Goal: Find specific page/section: Find specific page/section

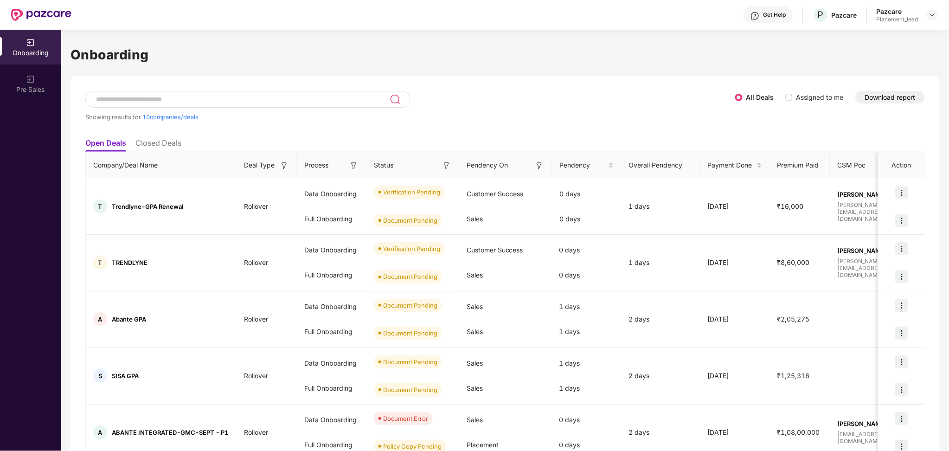
click at [882, 98] on button "Download report" at bounding box center [890, 97] width 69 height 13
click at [896, 96] on button "Download report" at bounding box center [890, 97] width 69 height 13
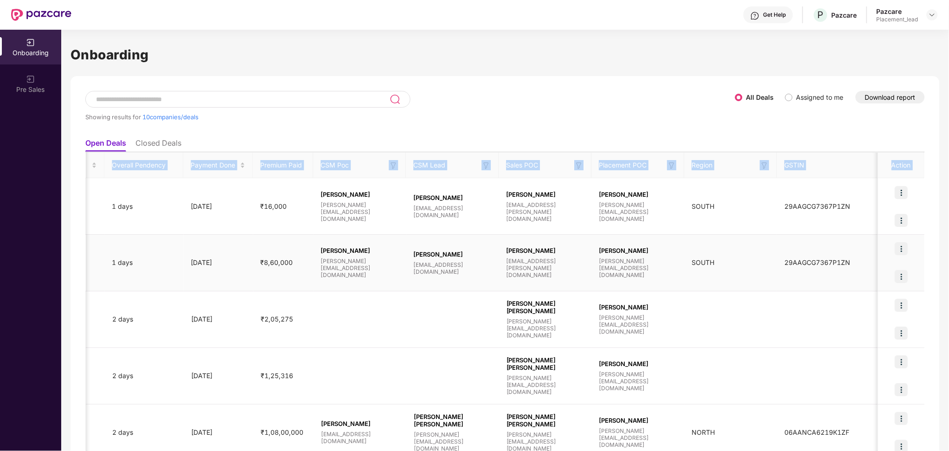
scroll to position [0, 0]
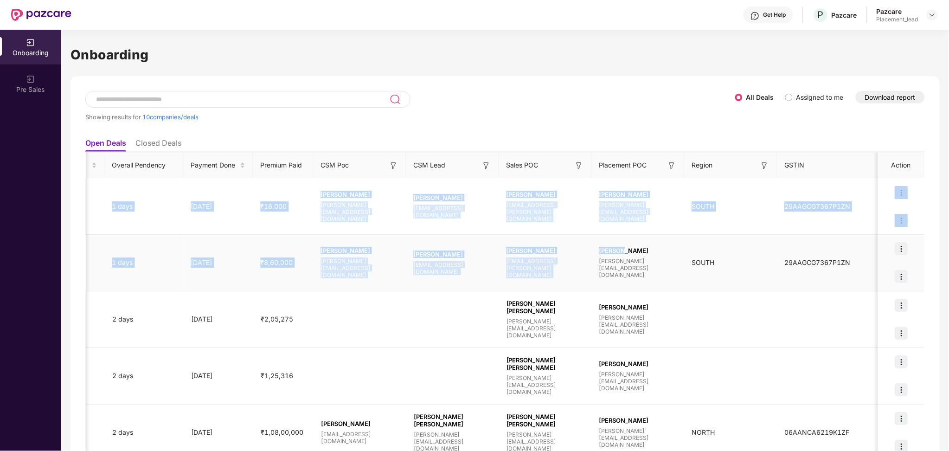
drag, startPoint x: 478, startPoint y: 200, endPoint x: 627, endPoint y: 241, distance: 153.8
click at [627, 241] on td "Kukkala Pavan [EMAIL_ADDRESS][DOMAIN_NAME]" at bounding box center [638, 263] width 93 height 57
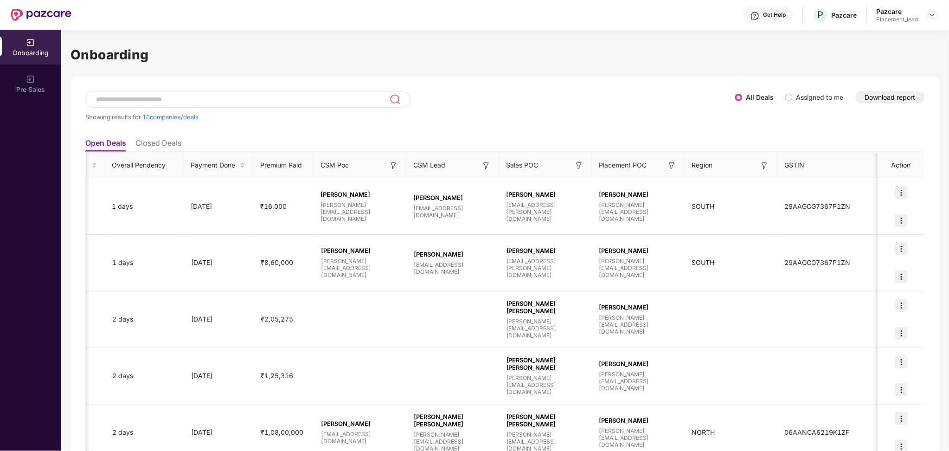
click at [672, 167] on img at bounding box center [671, 165] width 9 height 9
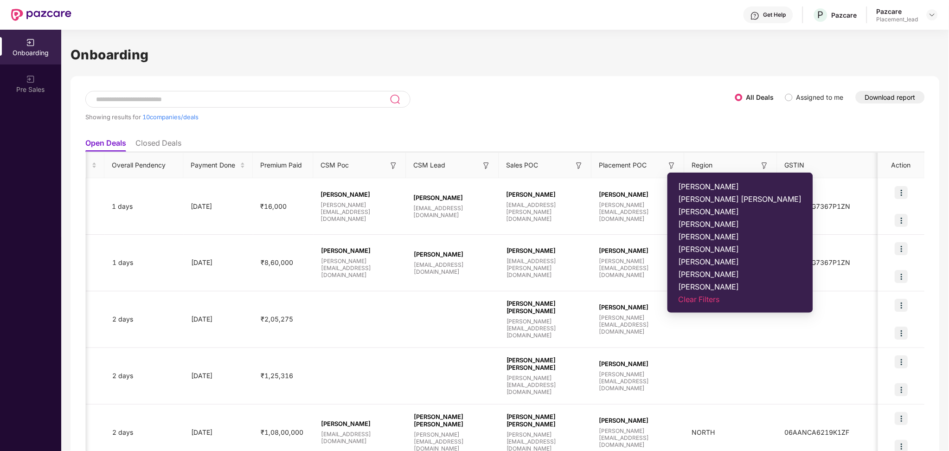
click at [697, 284] on span "[PERSON_NAME]" at bounding box center [740, 286] width 123 height 9
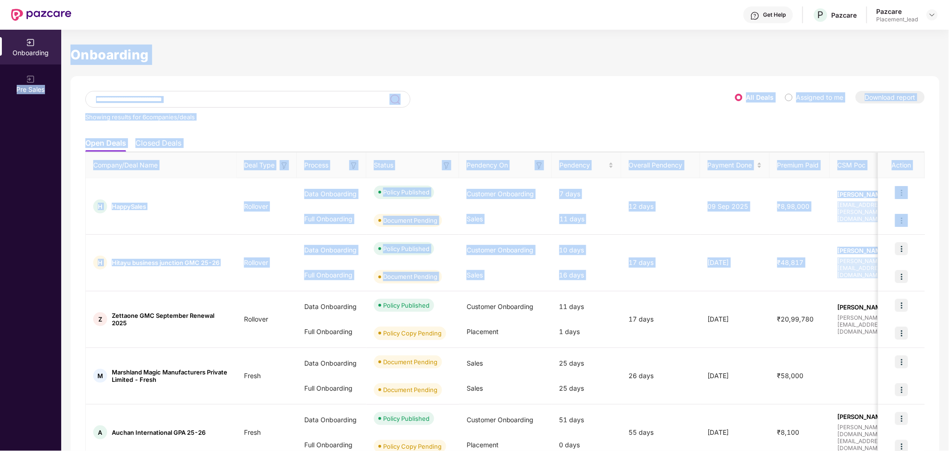
scroll to position [0, 0]
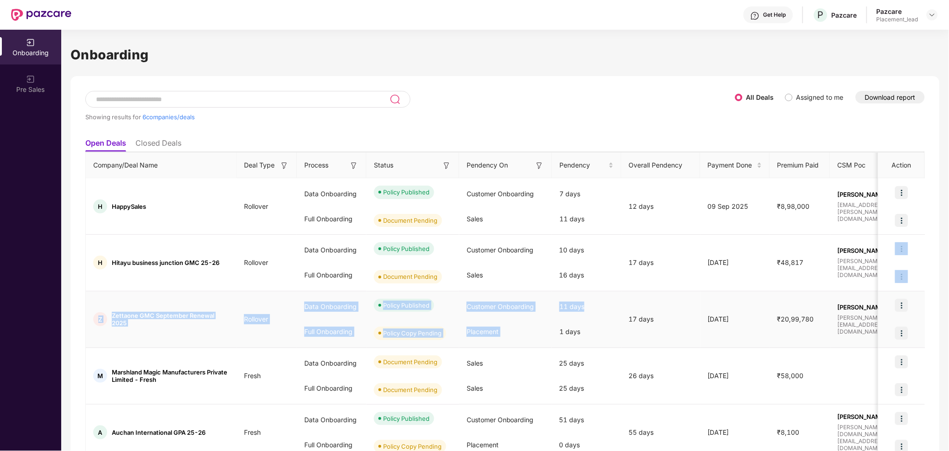
drag, startPoint x: 649, startPoint y: 284, endPoint x: 601, endPoint y: 296, distance: 49.6
click at [601, 296] on tbody "H HappySales Rollover Data Onboarding Full Onboarding Policy Published Document…" at bounding box center [764, 347] width 1357 height 339
click at [601, 296] on div "11 days" at bounding box center [587, 306] width 70 height 25
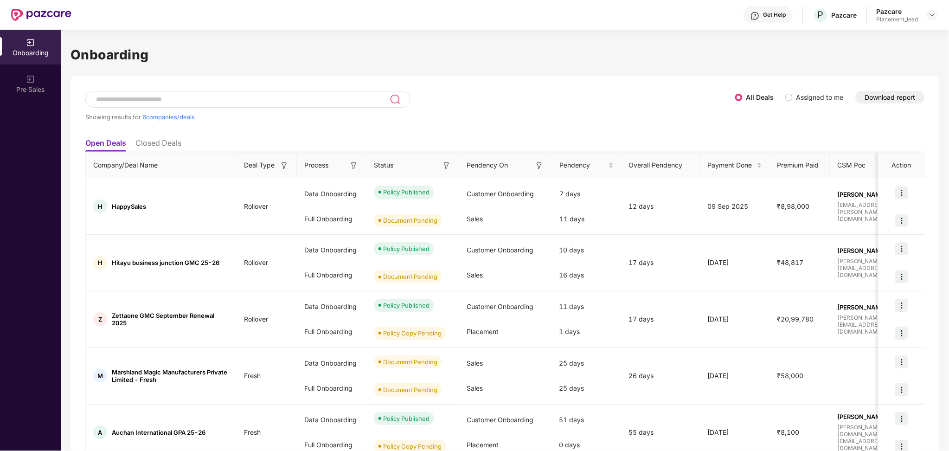
click at [542, 164] on img at bounding box center [539, 165] width 9 height 9
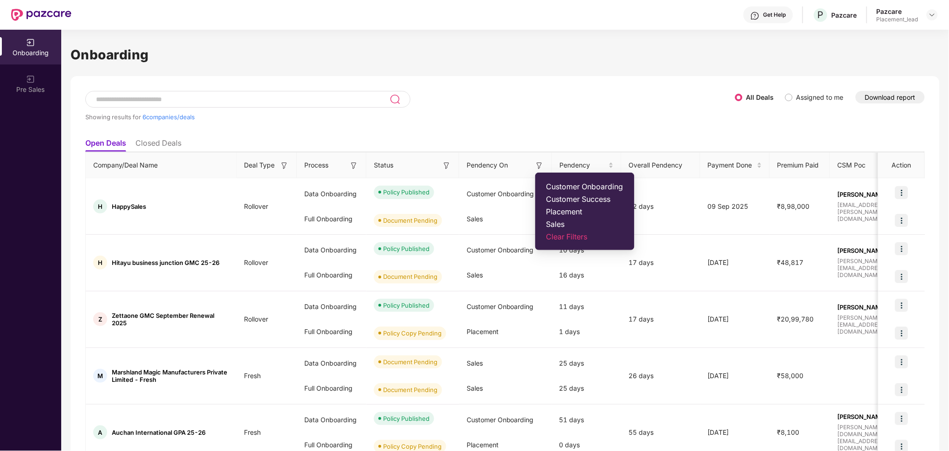
click at [570, 212] on span "Placement" at bounding box center [584, 211] width 77 height 9
